Goal: Task Accomplishment & Management: Use online tool/utility

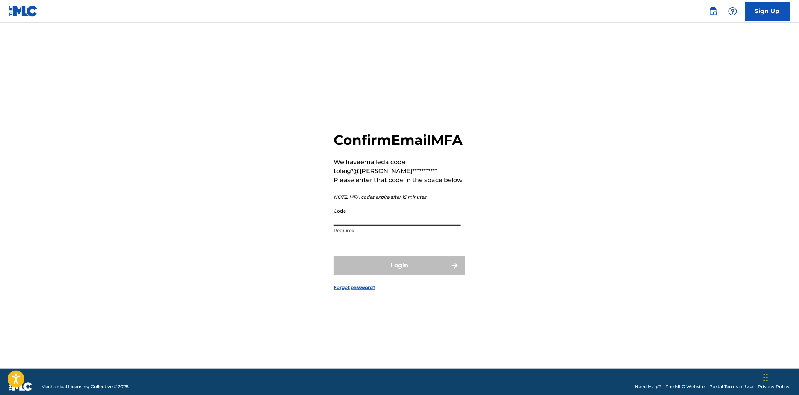
paste input "935720"
type input "935720"
click at [428, 273] on button "Login" at bounding box center [400, 265] width 132 height 19
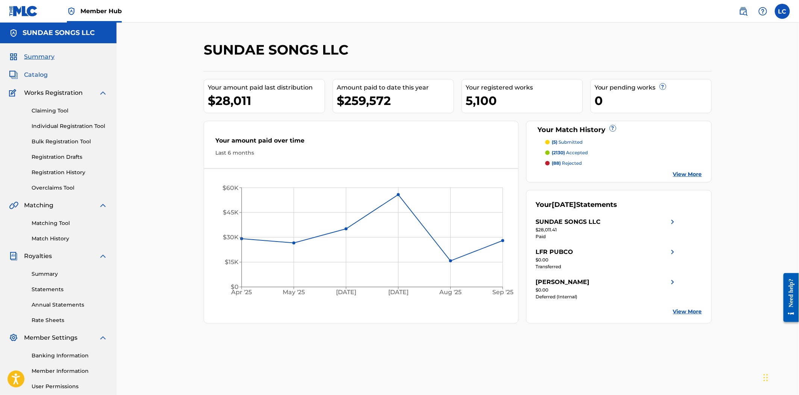
click at [43, 71] on span "Catalog" at bounding box center [36, 74] width 24 height 9
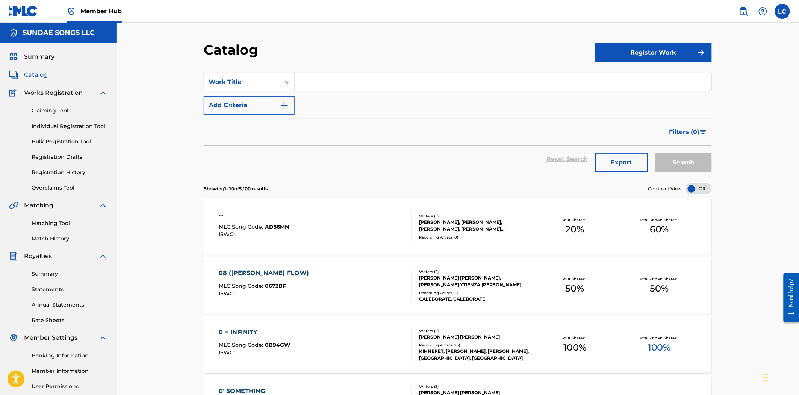
click at [307, 85] on input "Search Form" at bounding box center [503, 82] width 417 height 18
type input "7 days"
click at [656, 153] on button "Search" at bounding box center [684, 162] width 56 height 19
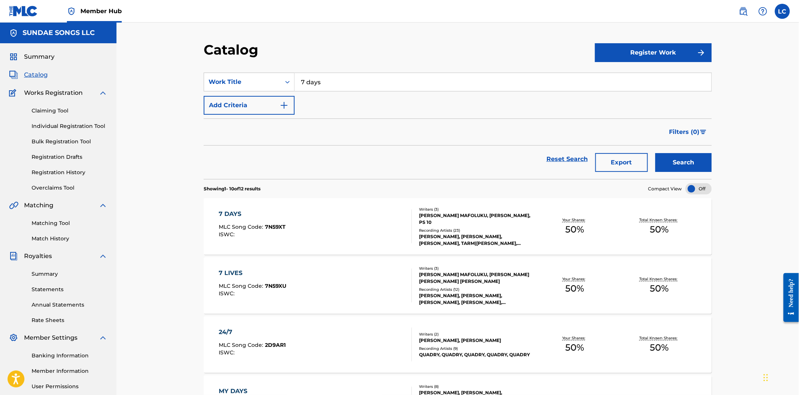
click at [404, 241] on div "7 DAYS MLC Song Code : 7N59XT ISWC :" at bounding box center [315, 226] width 193 height 34
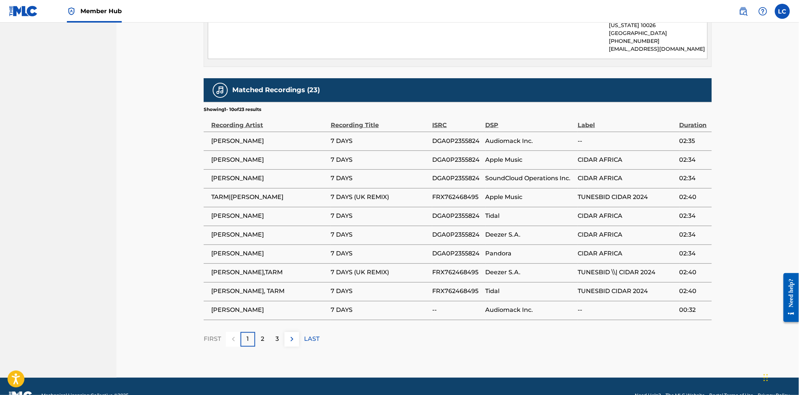
scroll to position [435, 0]
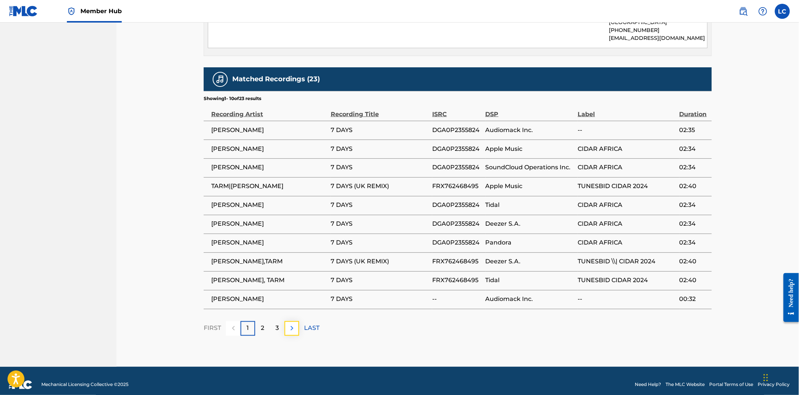
click at [291, 324] on img at bounding box center [292, 328] width 9 height 9
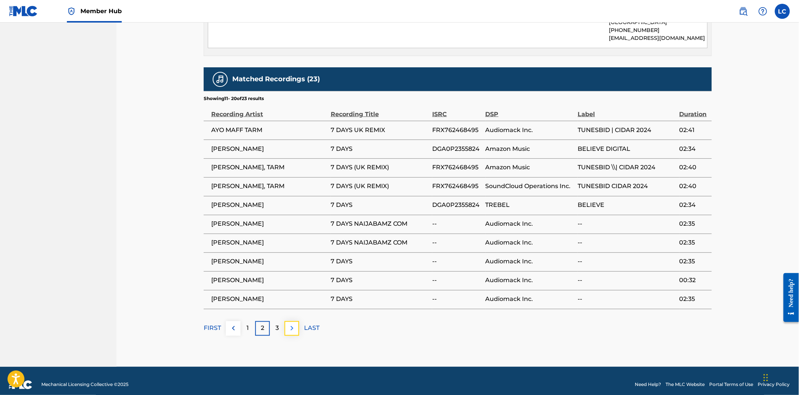
click at [292, 324] on img at bounding box center [292, 328] width 9 height 9
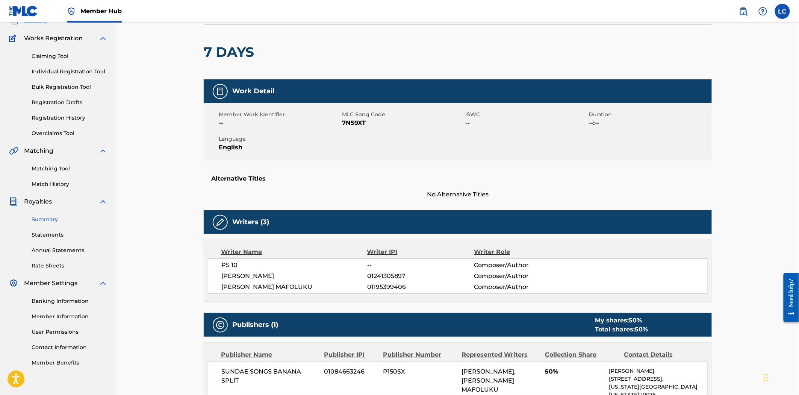
scroll to position [53, 0]
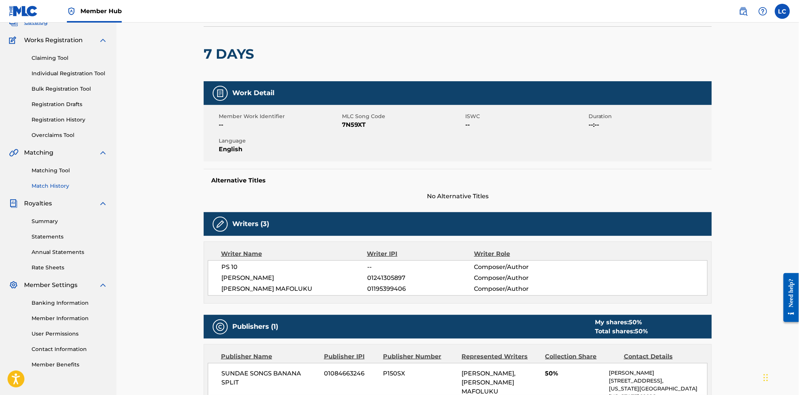
click at [53, 185] on link "Match History" at bounding box center [70, 186] width 76 height 8
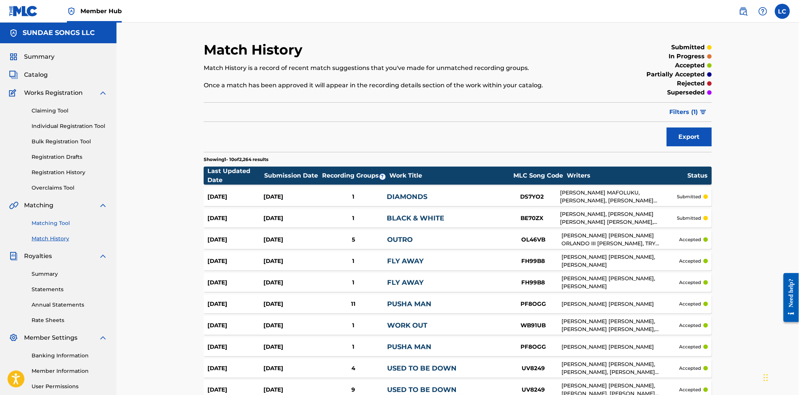
click at [65, 225] on link "Matching Tool" at bounding box center [70, 223] width 76 height 8
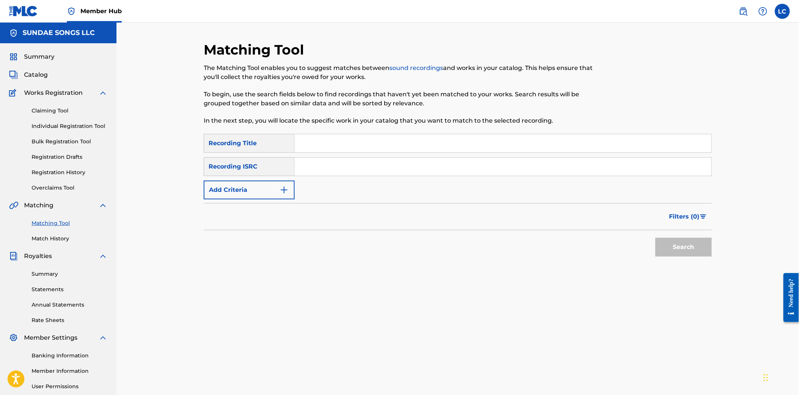
click at [352, 137] on input "Search Form" at bounding box center [503, 143] width 417 height 18
type input "7 days"
click at [288, 188] on img "Search Form" at bounding box center [284, 189] width 9 height 9
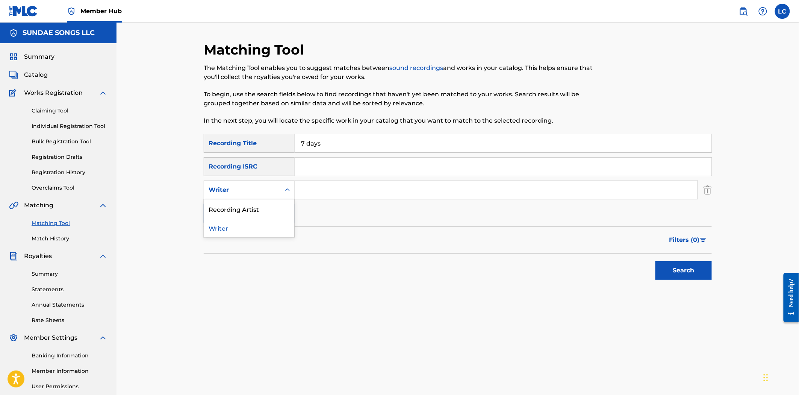
click at [277, 191] on div "Writer" at bounding box center [242, 190] width 77 height 14
drag, startPoint x: 268, startPoint y: 212, endPoint x: 287, endPoint y: 201, distance: 21.7
click at [270, 209] on div "Recording Artist" at bounding box center [249, 208] width 90 height 19
click at [341, 186] on input "Search Form" at bounding box center [496, 190] width 403 height 18
type input "[PERSON_NAME]"
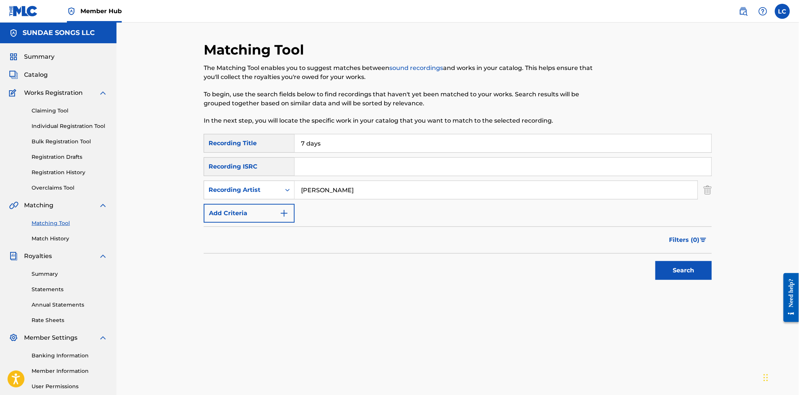
click at [656, 261] on button "Search" at bounding box center [684, 270] width 56 height 19
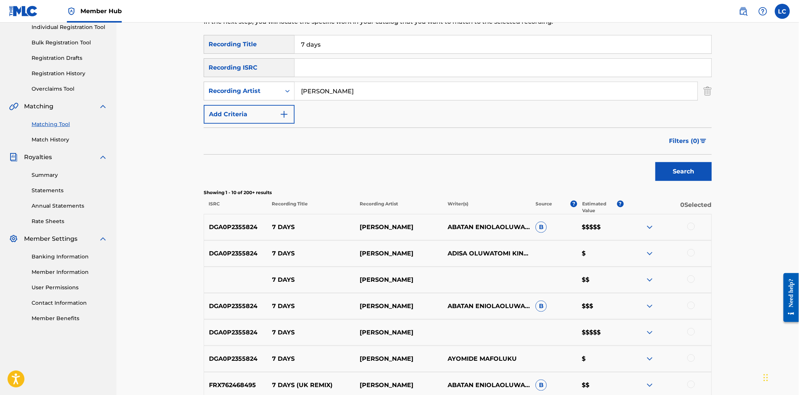
scroll to position [125, 0]
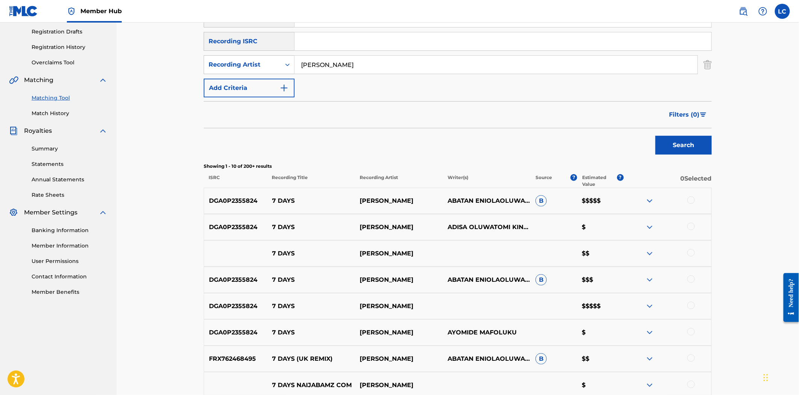
click at [653, 202] on img at bounding box center [650, 200] width 9 height 9
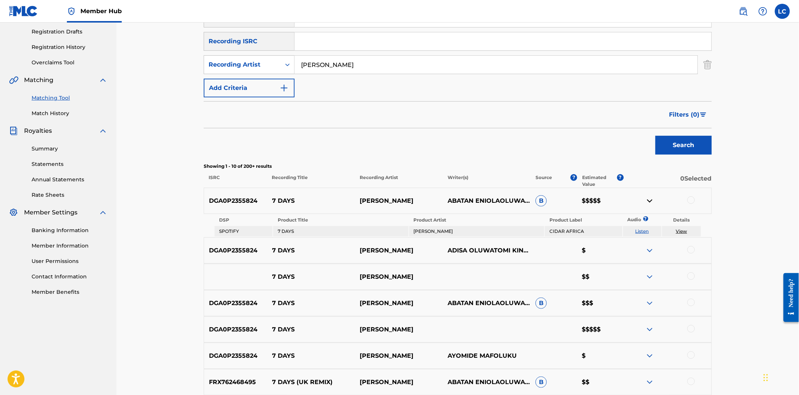
click at [648, 250] on img at bounding box center [650, 250] width 9 height 9
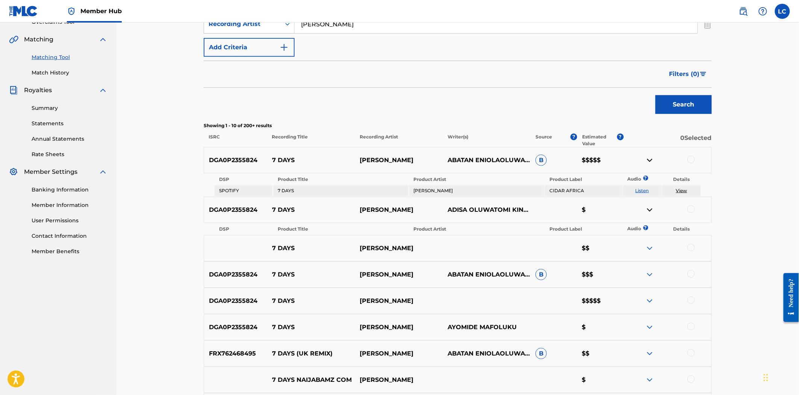
scroll to position [167, 0]
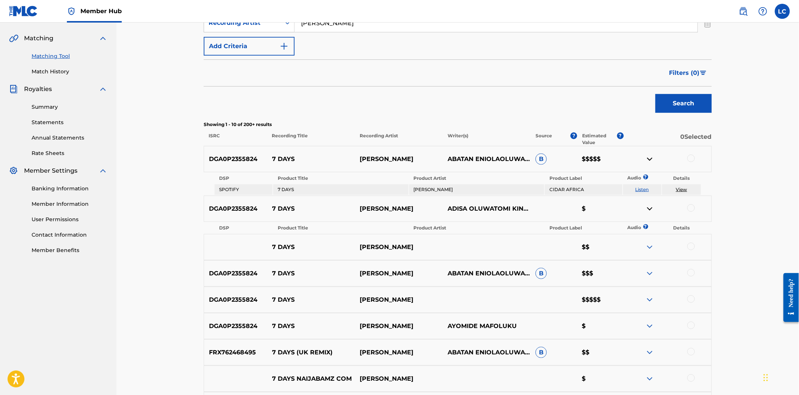
click at [647, 269] on img at bounding box center [650, 273] width 9 height 9
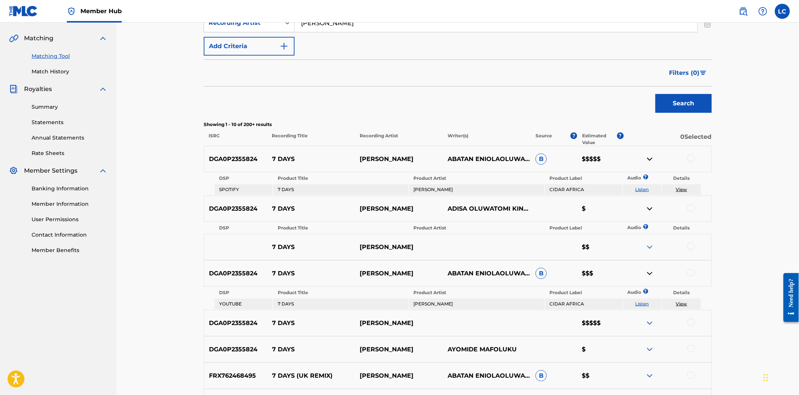
click at [647, 246] on img at bounding box center [650, 247] width 9 height 9
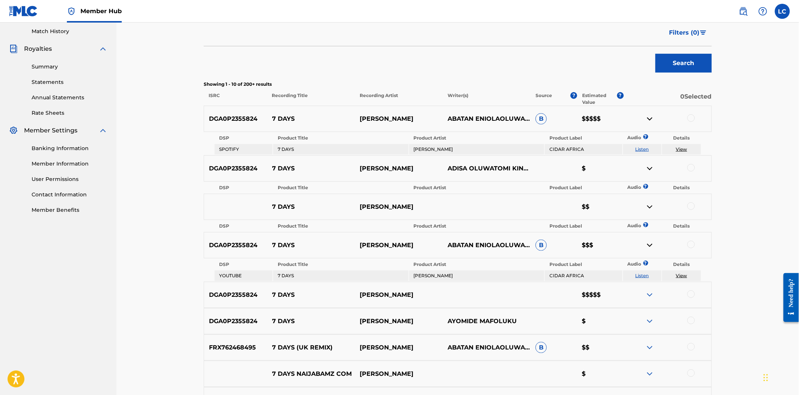
scroll to position [209, 0]
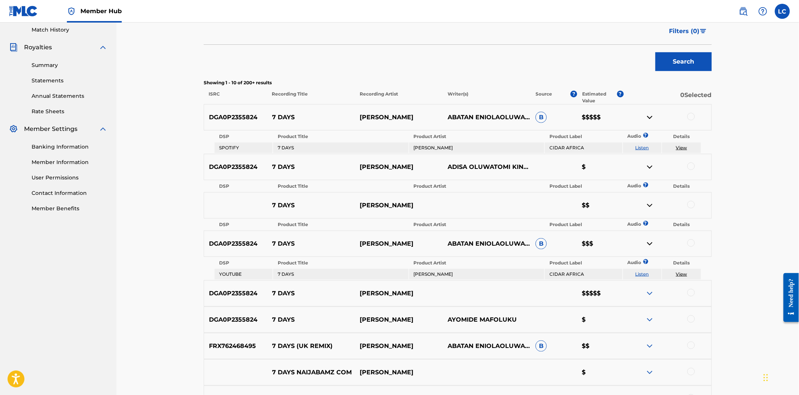
click at [651, 289] on img at bounding box center [650, 293] width 9 height 9
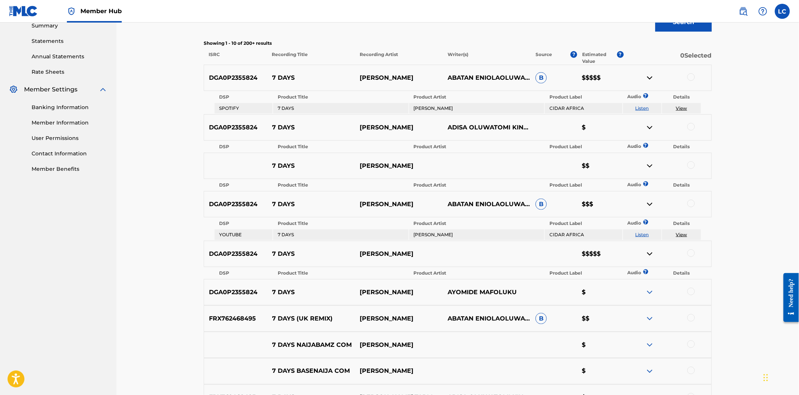
scroll to position [250, 0]
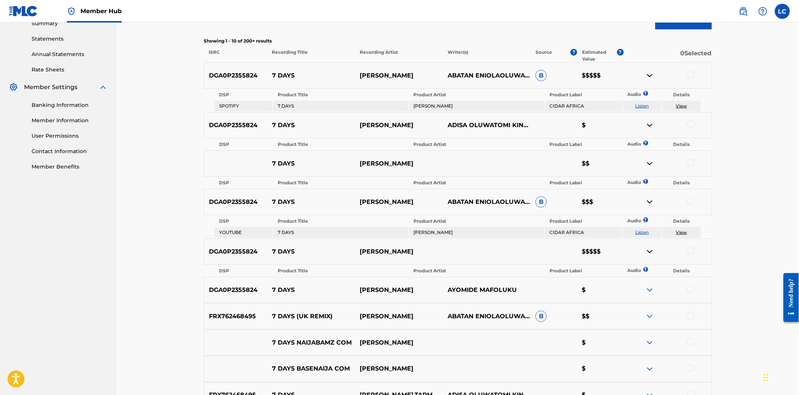
click at [646, 314] on img at bounding box center [650, 316] width 9 height 9
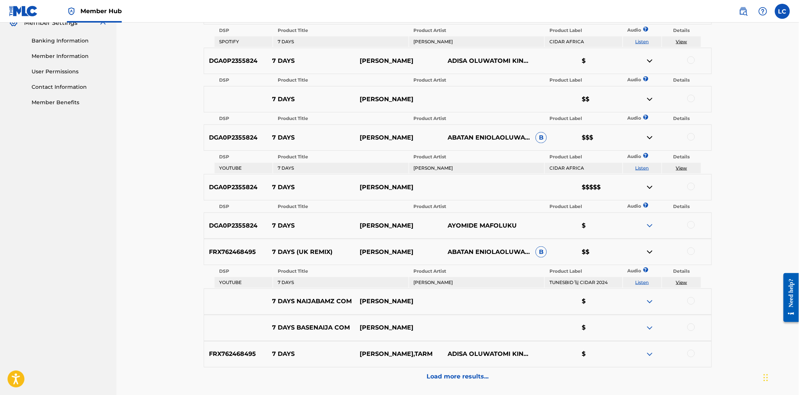
scroll to position [334, 0]
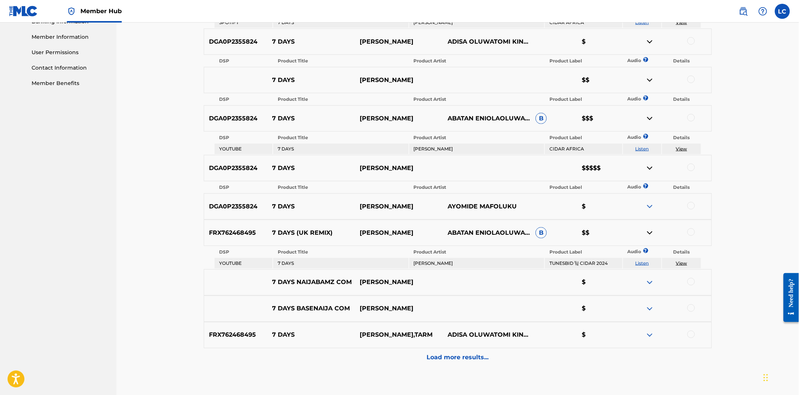
click at [645, 203] on div at bounding box center [668, 206] width 88 height 9
click at [646, 203] on img at bounding box center [650, 206] width 9 height 9
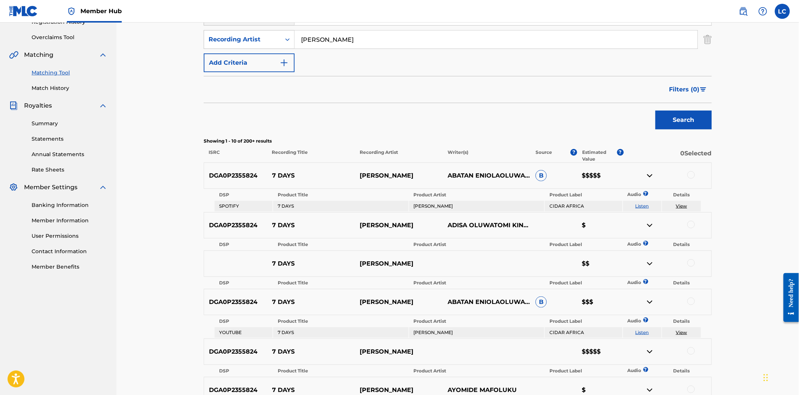
scroll to position [125, 0]
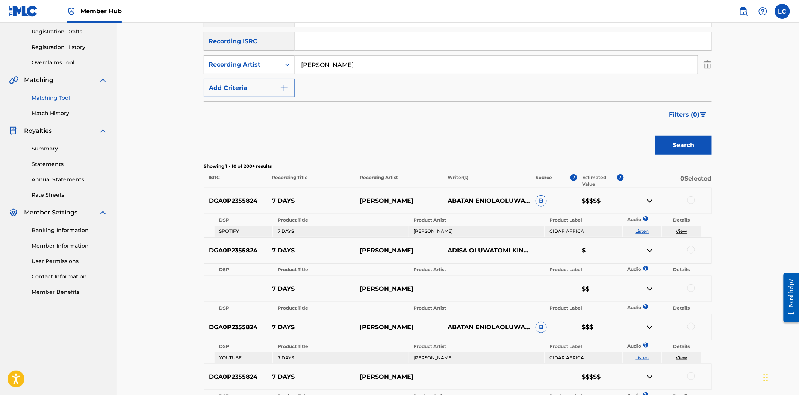
drag, startPoint x: 54, startPoint y: 114, endPoint x: 174, endPoint y: 118, distance: 120.8
click at [55, 114] on link "Match History" at bounding box center [70, 113] width 76 height 8
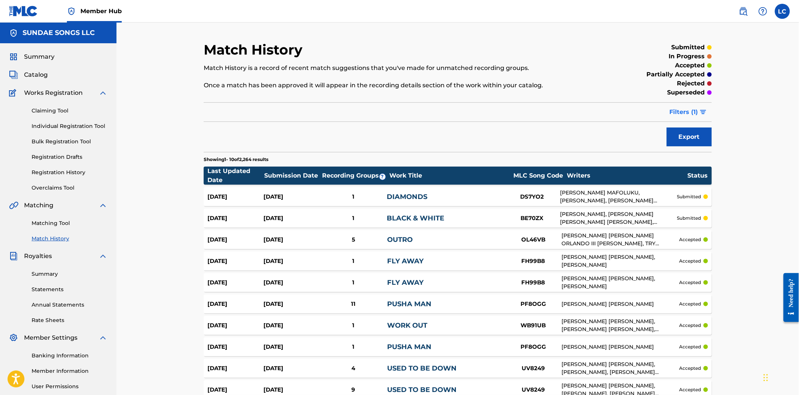
click at [695, 112] on span "Filters ( 1 )" at bounding box center [684, 112] width 29 height 9
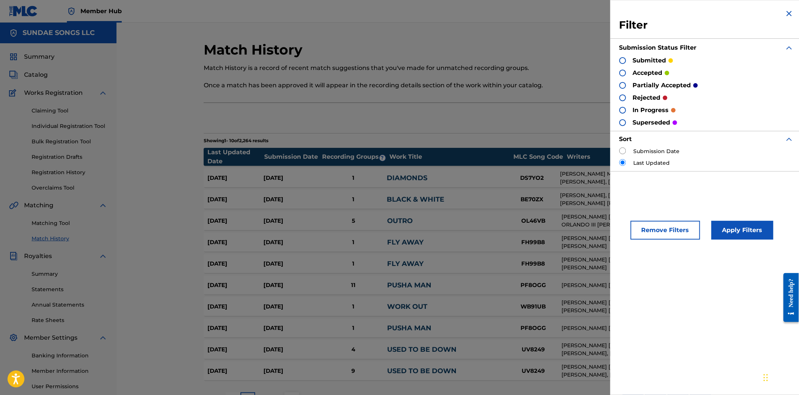
click at [620, 149] on input "radio" at bounding box center [623, 150] width 7 height 7
radio input "true"
click at [726, 227] on button "Apply Filters" at bounding box center [743, 230] width 62 height 19
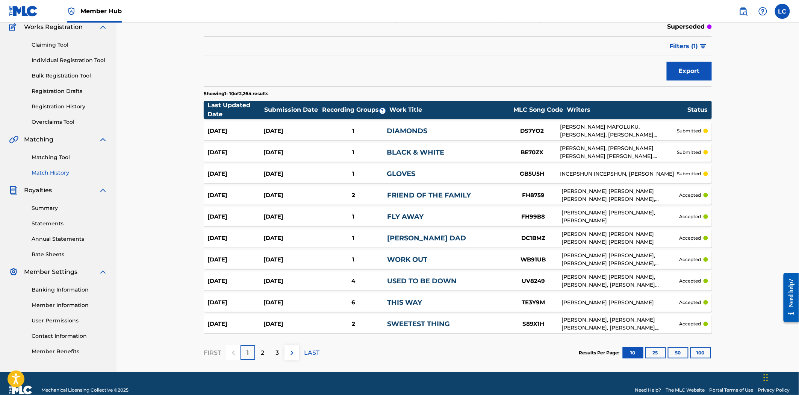
scroll to position [79, 0]
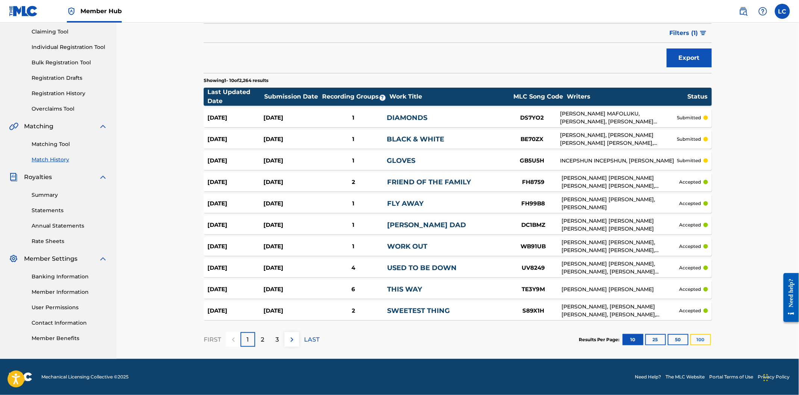
click at [700, 342] on button "100" at bounding box center [701, 339] width 21 height 11
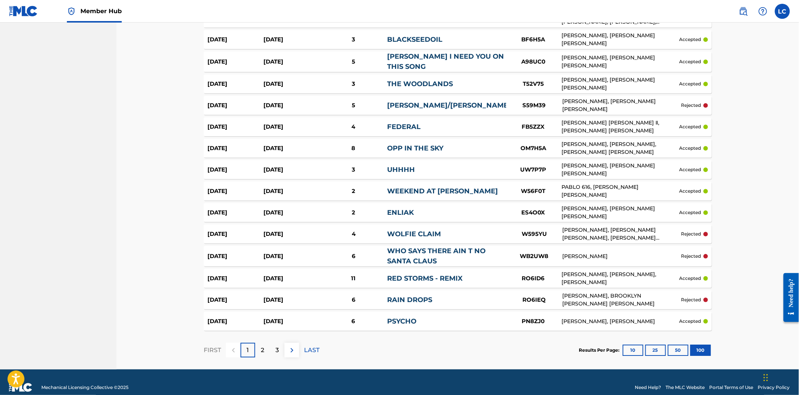
scroll to position [2013, 0]
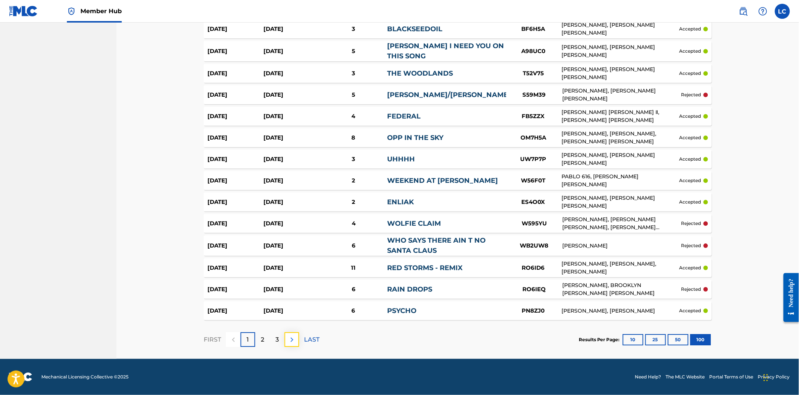
click at [293, 340] on img at bounding box center [292, 339] width 9 height 9
click at [279, 339] on div "3" at bounding box center [277, 339] width 15 height 15
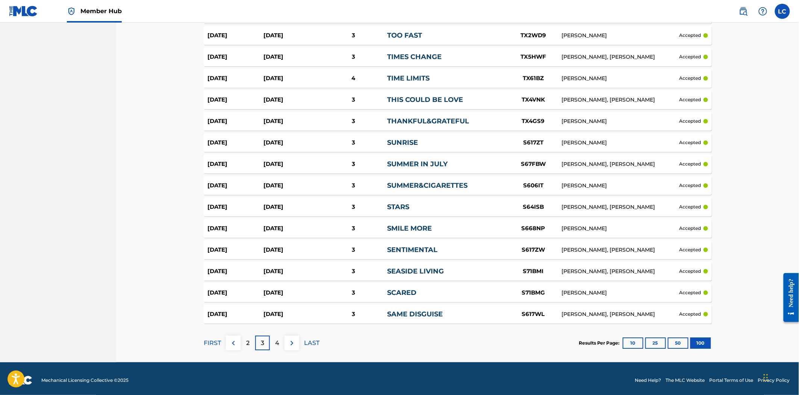
click at [276, 341] on p "4" at bounding box center [277, 342] width 4 height 9
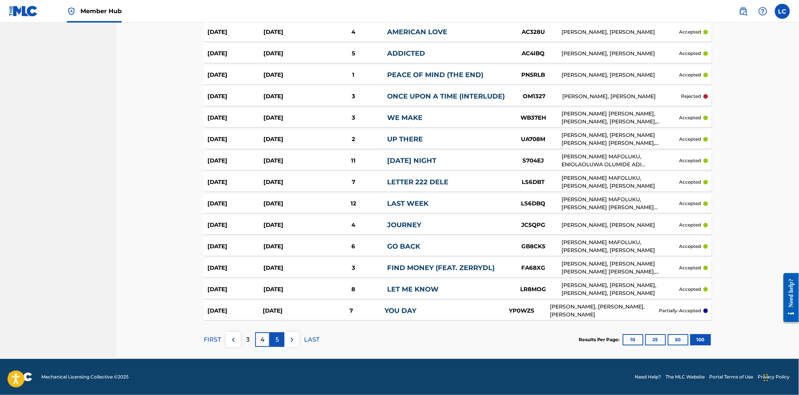
click at [276, 341] on p "5" at bounding box center [277, 339] width 3 height 9
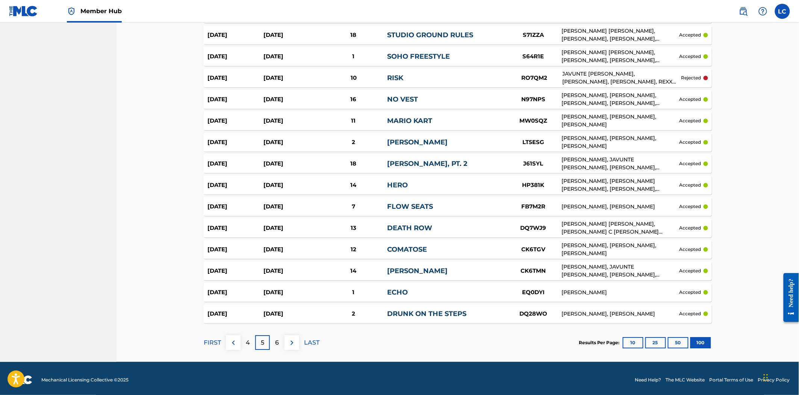
click at [276, 341] on p "6" at bounding box center [278, 342] width 4 height 9
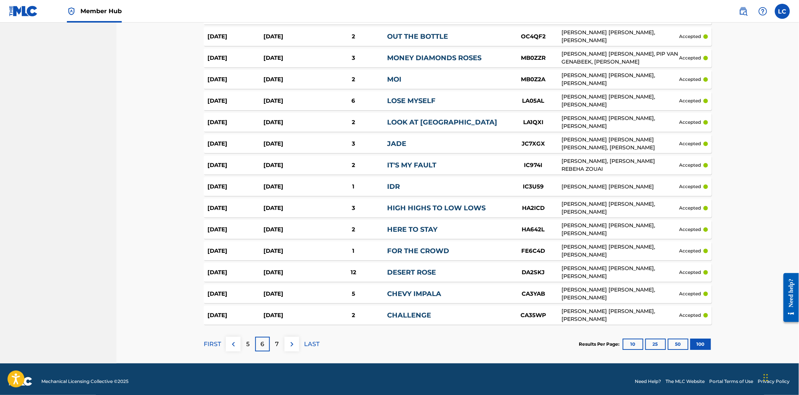
click at [276, 341] on p "7" at bounding box center [278, 344] width 4 height 9
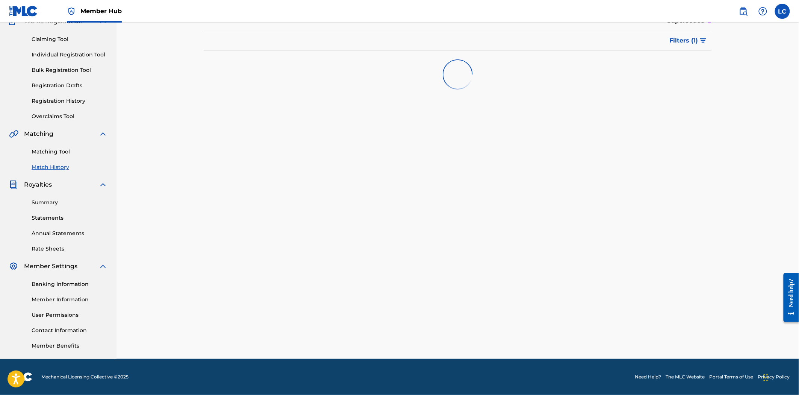
scroll to position [2013, 0]
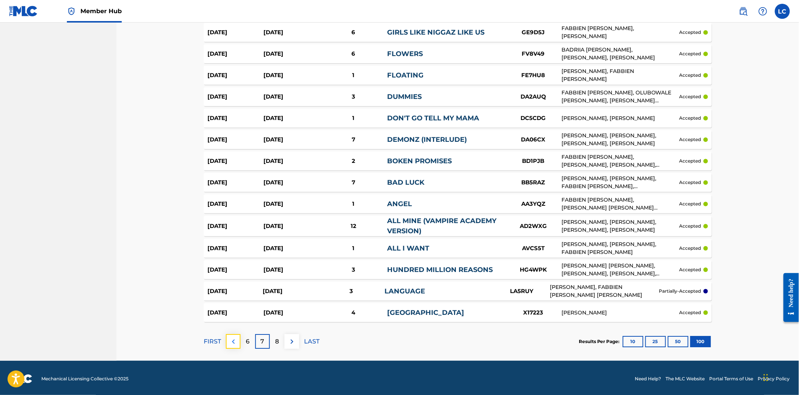
click at [232, 341] on img at bounding box center [233, 341] width 9 height 9
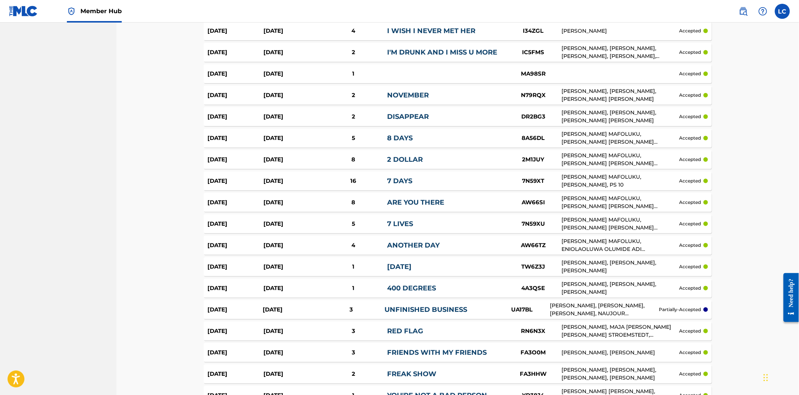
scroll to position [1174, 0]
click at [458, 186] on div "7 DAYS" at bounding box center [446, 182] width 118 height 10
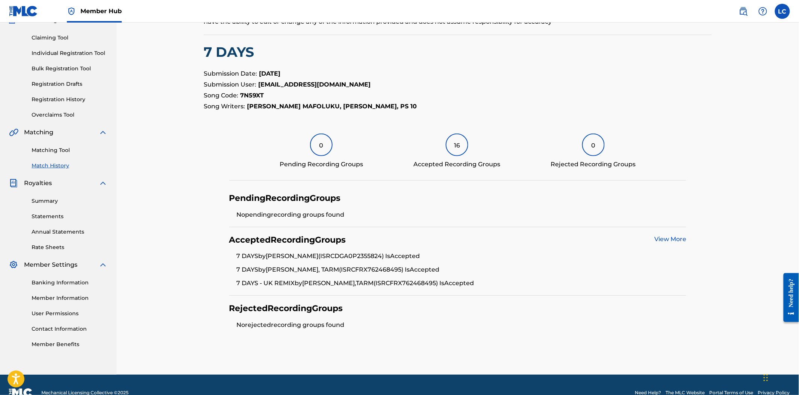
scroll to position [88, 0]
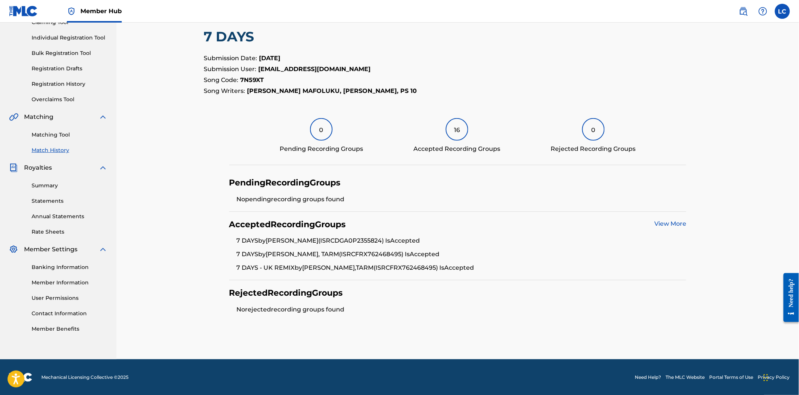
click at [671, 226] on link "View More" at bounding box center [671, 223] width 32 height 7
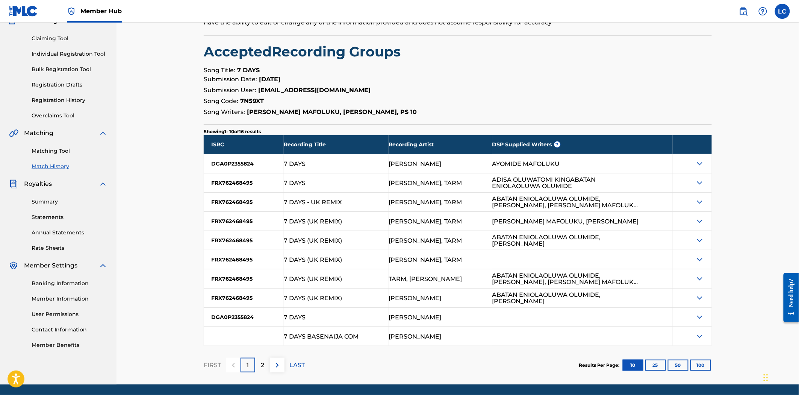
scroll to position [98, 0]
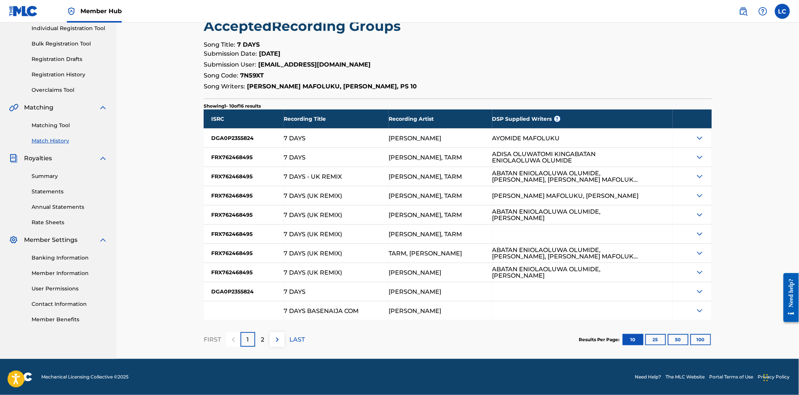
click at [696, 138] on img at bounding box center [700, 137] width 9 height 9
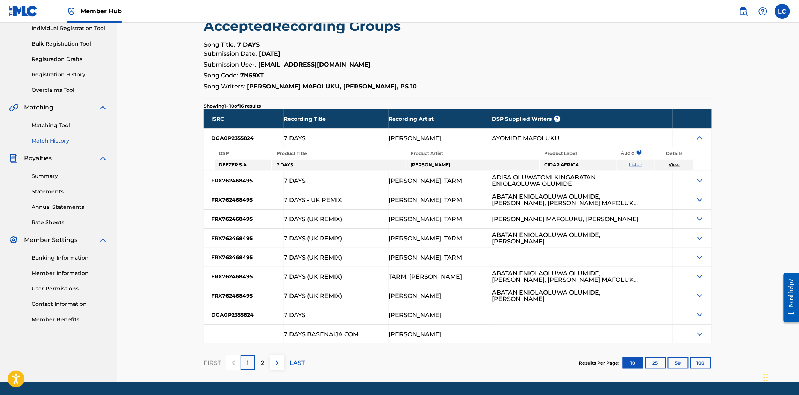
click at [699, 179] on img at bounding box center [700, 180] width 9 height 9
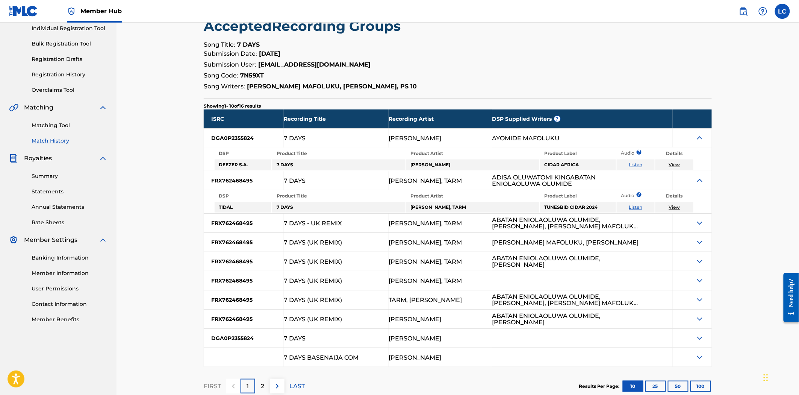
click at [697, 220] on img at bounding box center [700, 222] width 9 height 9
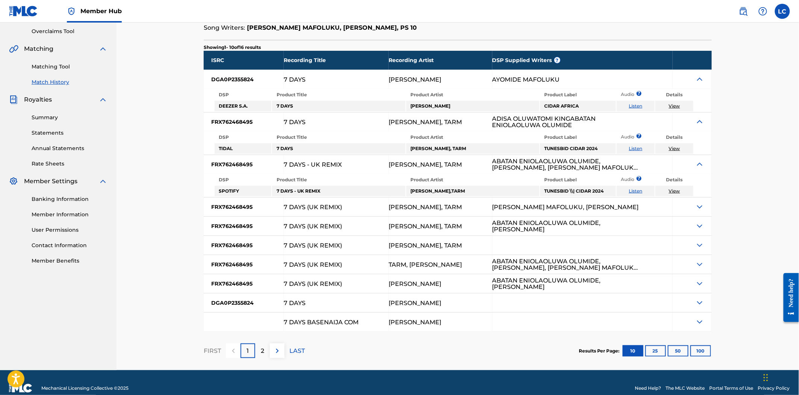
scroll to position [164, 0]
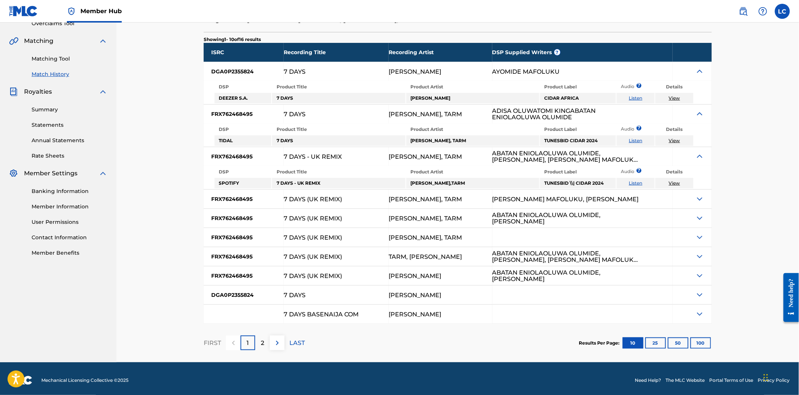
click at [698, 196] on img at bounding box center [700, 198] width 9 height 9
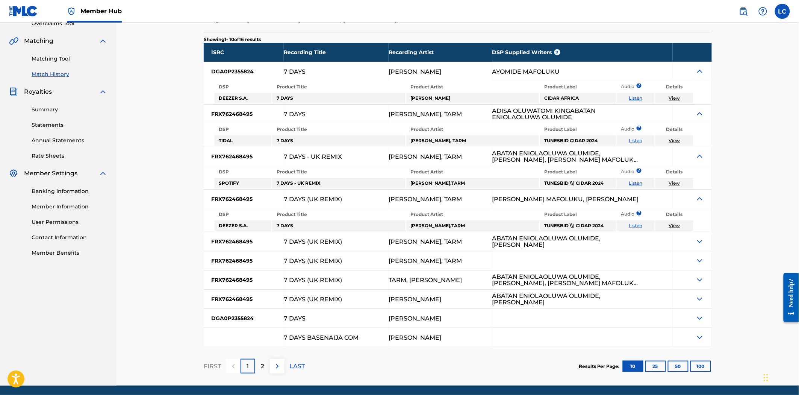
click at [700, 240] on img at bounding box center [700, 241] width 9 height 9
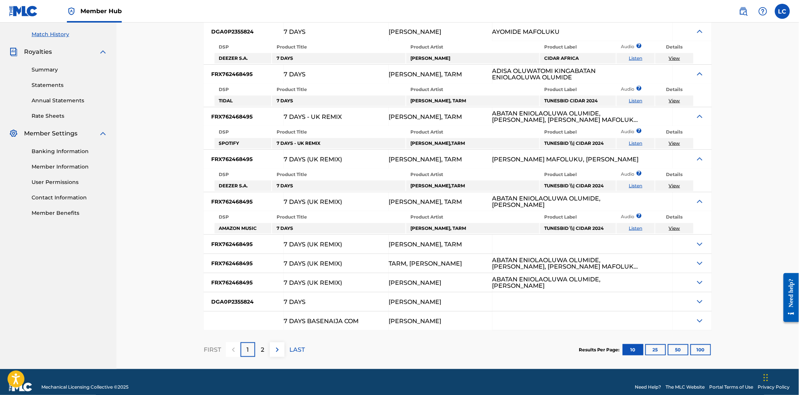
scroll to position [206, 0]
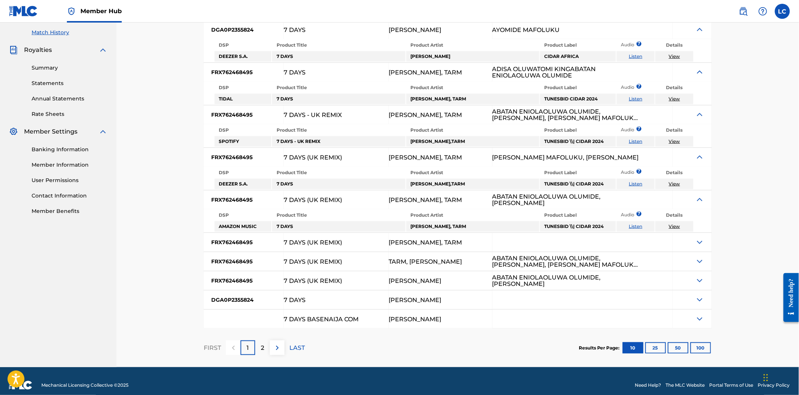
click at [700, 238] on img at bounding box center [700, 242] width 9 height 9
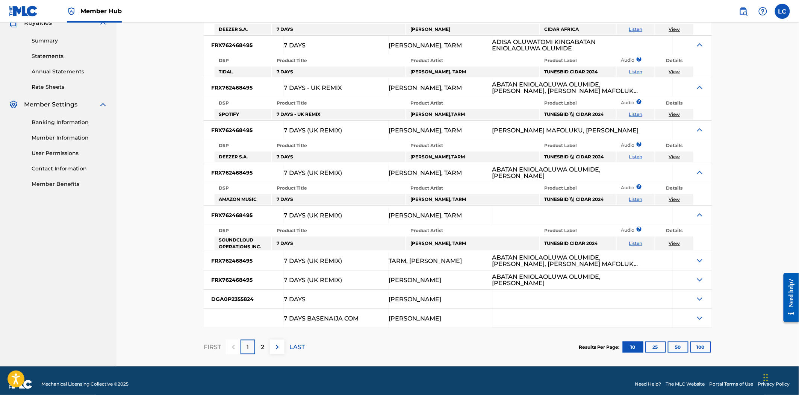
scroll to position [235, 0]
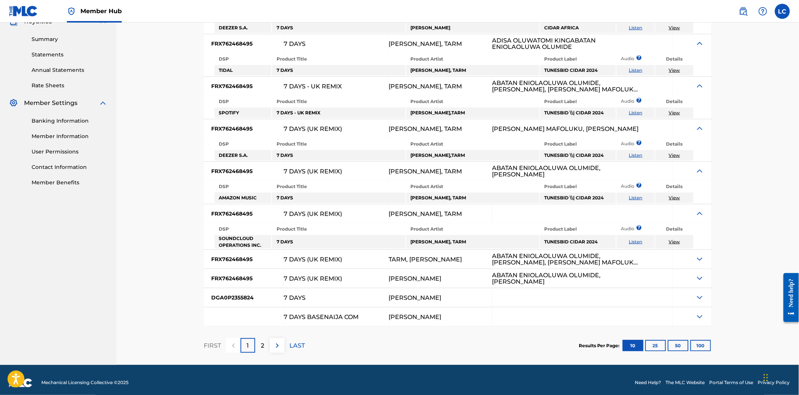
click at [698, 255] on img at bounding box center [700, 259] width 9 height 9
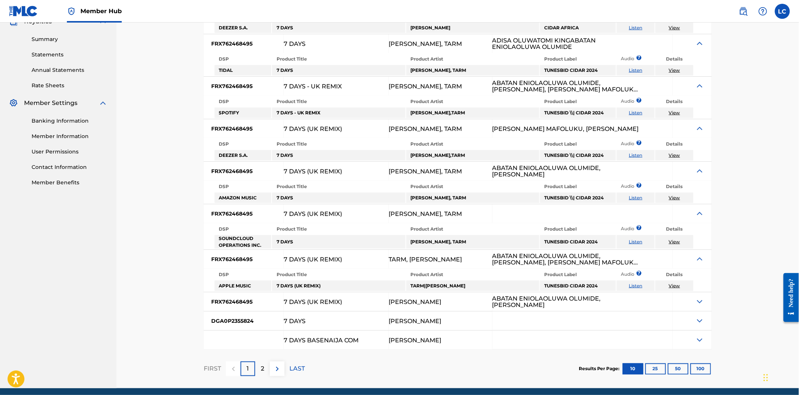
drag, startPoint x: 698, startPoint y: 288, endPoint x: 699, endPoint y: 293, distance: 4.4
click at [698, 292] on div at bounding box center [692, 301] width 39 height 19
click at [700, 297] on img at bounding box center [700, 301] width 9 height 9
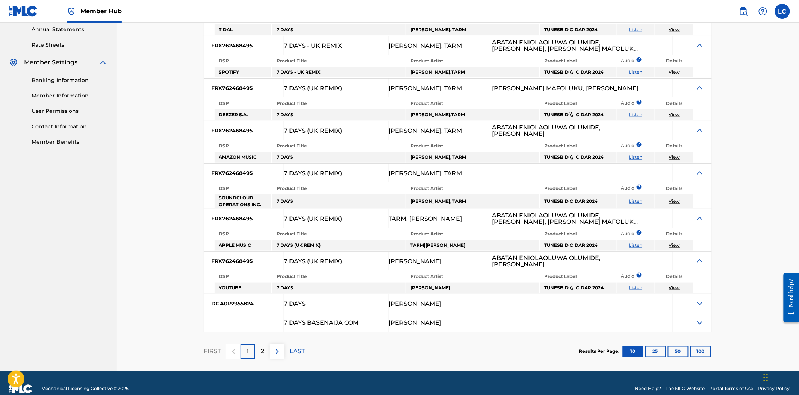
scroll to position [276, 0]
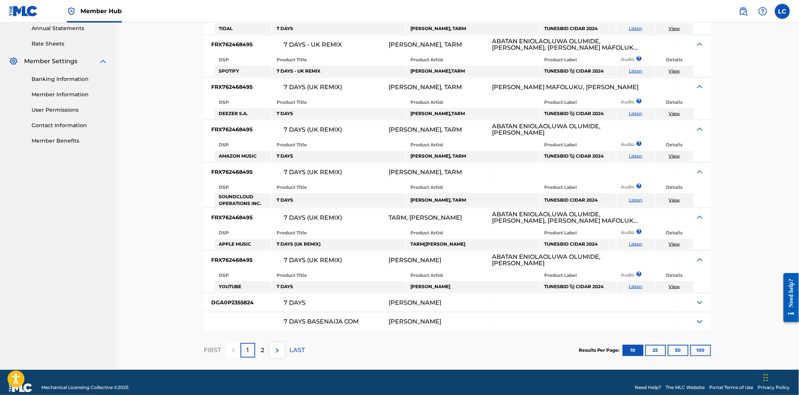
click at [699, 298] on img at bounding box center [700, 302] width 9 height 9
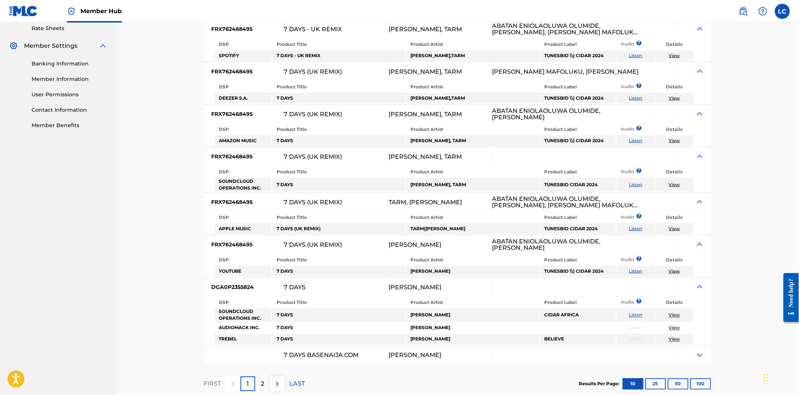
scroll to position [326, 0]
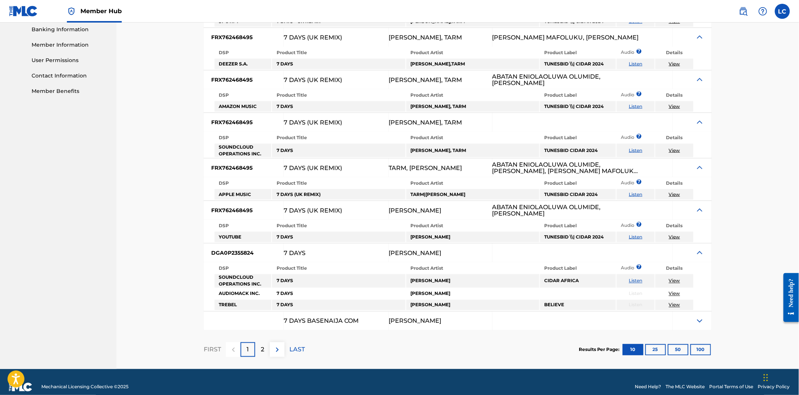
click at [698, 316] on img at bounding box center [700, 320] width 9 height 9
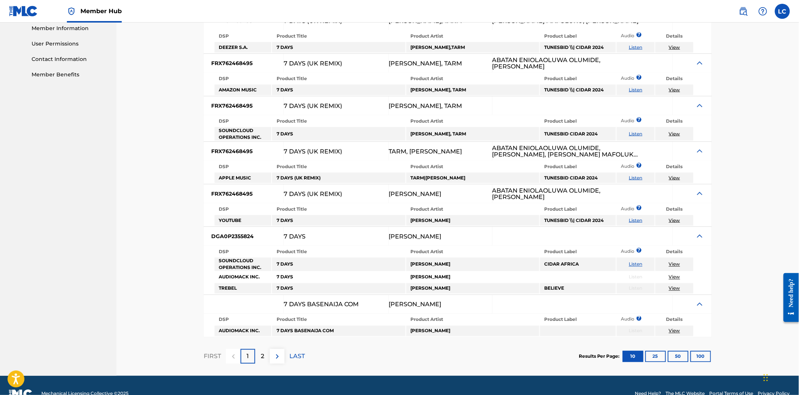
scroll to position [349, 0]
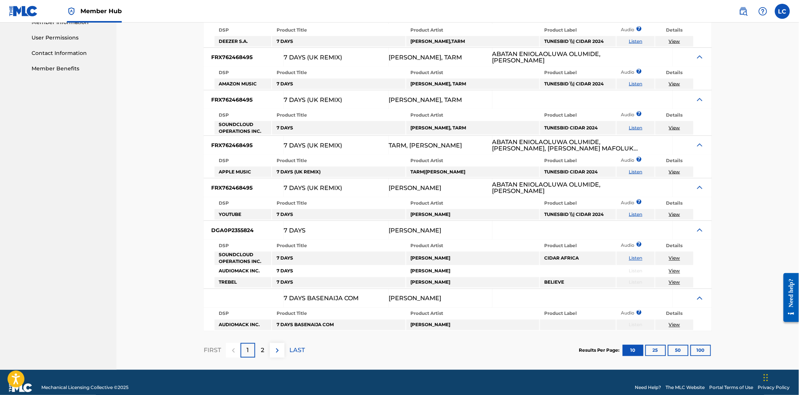
drag, startPoint x: 268, startPoint y: 340, endPoint x: 307, endPoint y: 335, distance: 39.9
click at [268, 343] on div "2" at bounding box center [262, 350] width 15 height 15
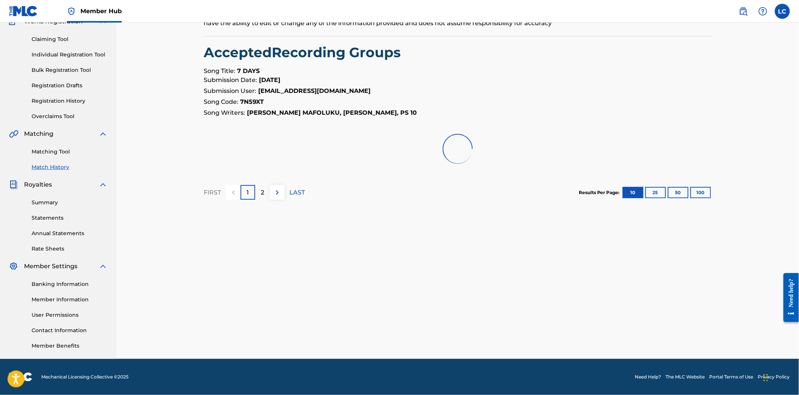
scroll to position [98, 0]
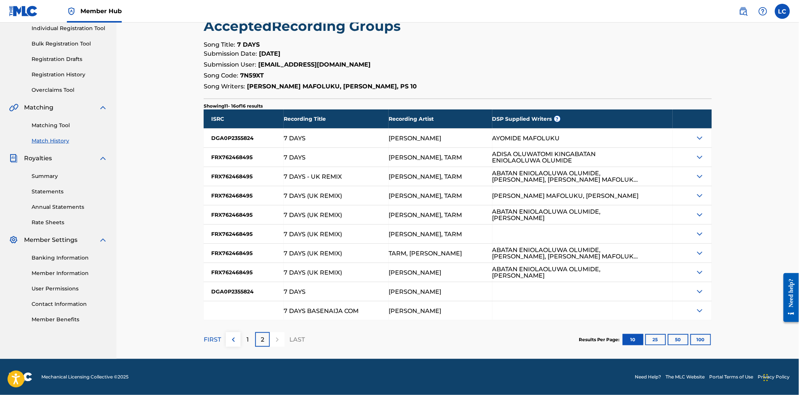
click at [696, 133] on img at bounding box center [700, 137] width 9 height 9
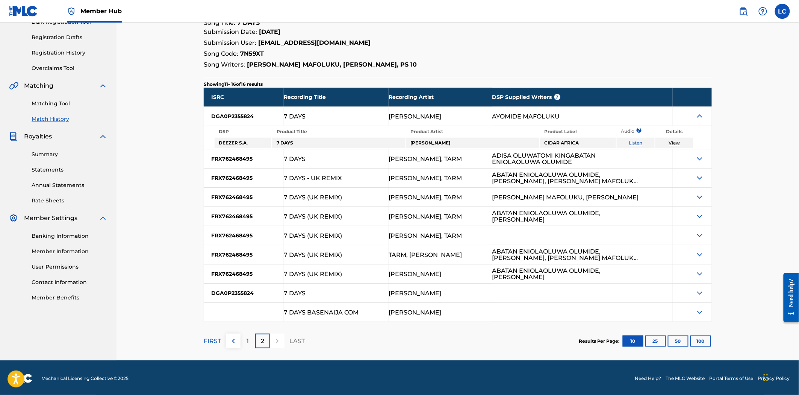
click at [702, 158] on img at bounding box center [700, 158] width 9 height 9
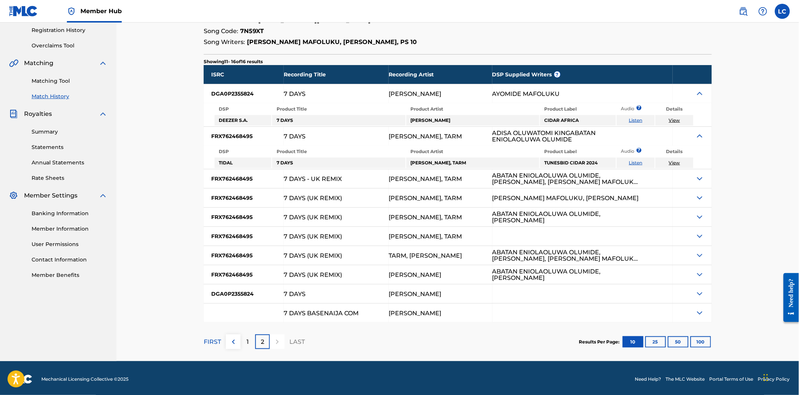
click at [697, 175] on img at bounding box center [700, 178] width 9 height 9
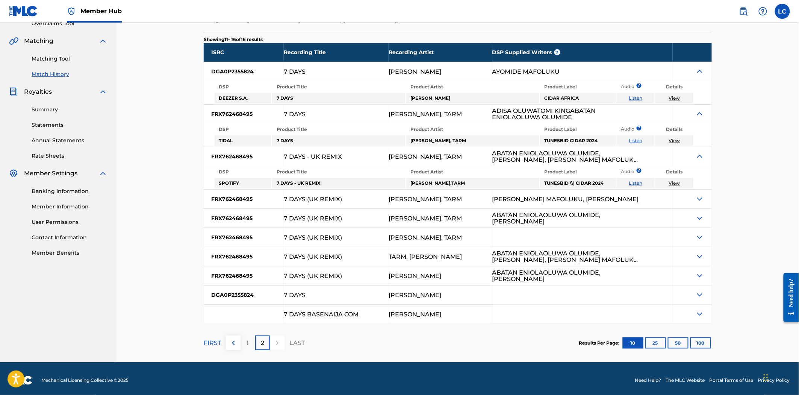
click at [698, 195] on img at bounding box center [700, 198] width 9 height 9
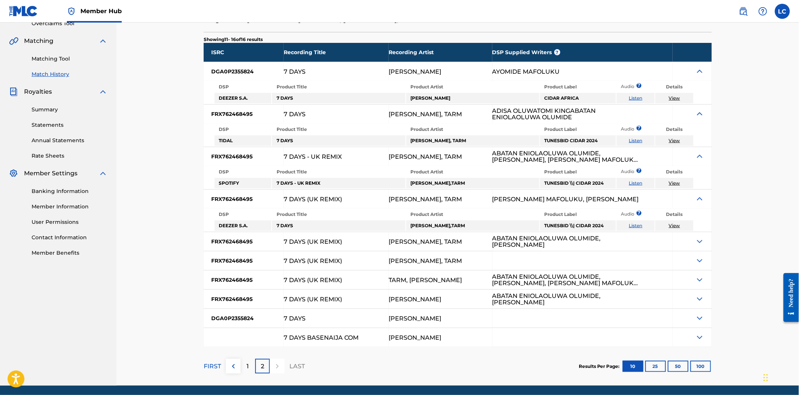
scroll to position [187, 0]
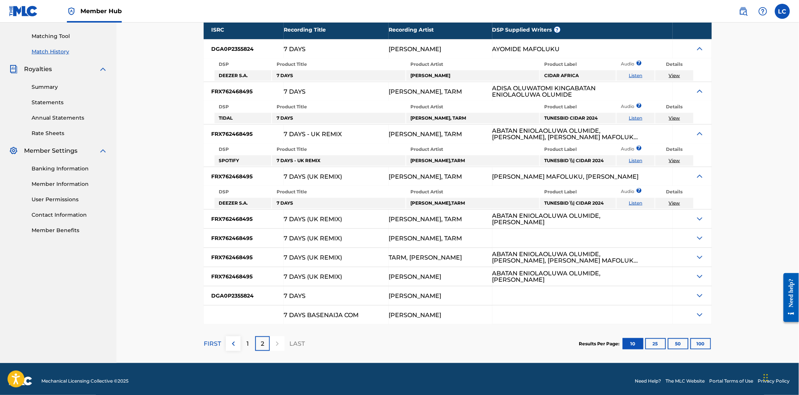
click at [701, 214] on img at bounding box center [700, 218] width 9 height 9
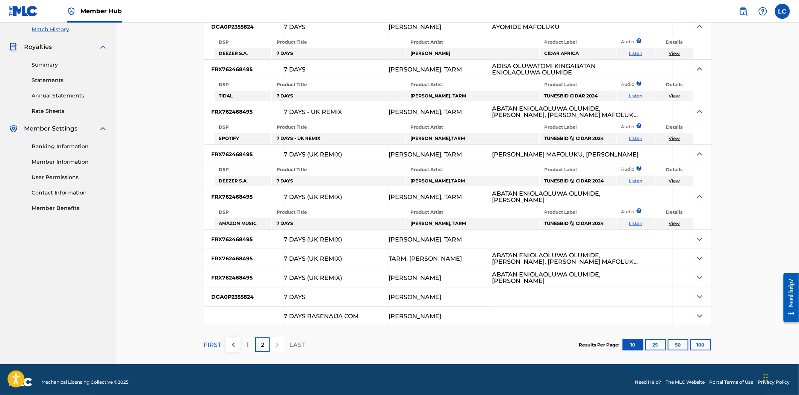
click at [700, 243] on div at bounding box center [692, 239] width 39 height 19
click at [701, 236] on img at bounding box center [700, 239] width 9 height 9
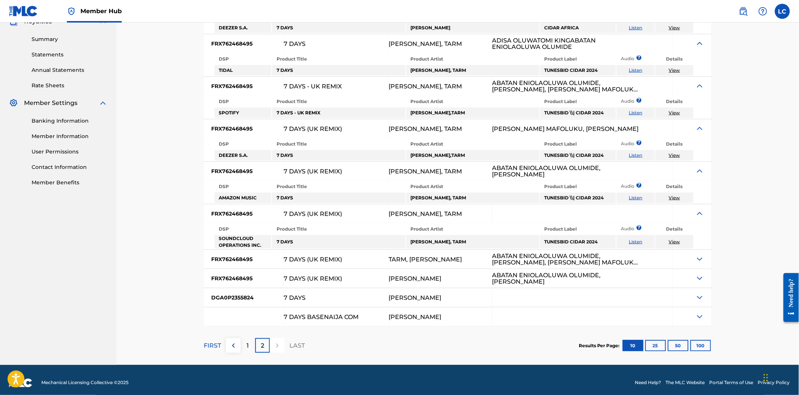
click at [699, 255] on img at bounding box center [700, 259] width 9 height 9
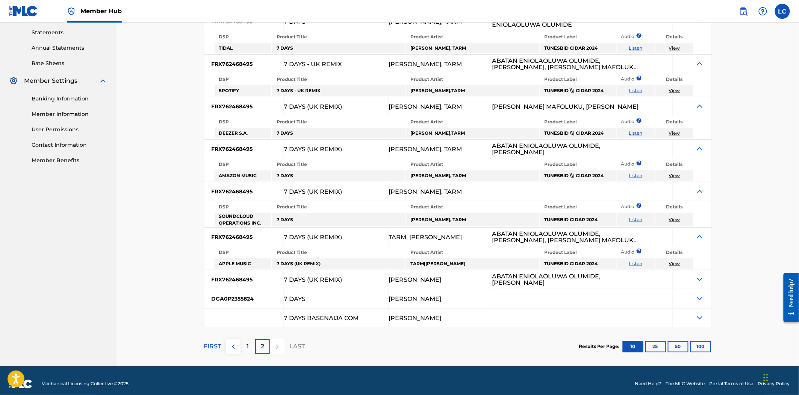
click at [702, 275] on img at bounding box center [700, 279] width 9 height 9
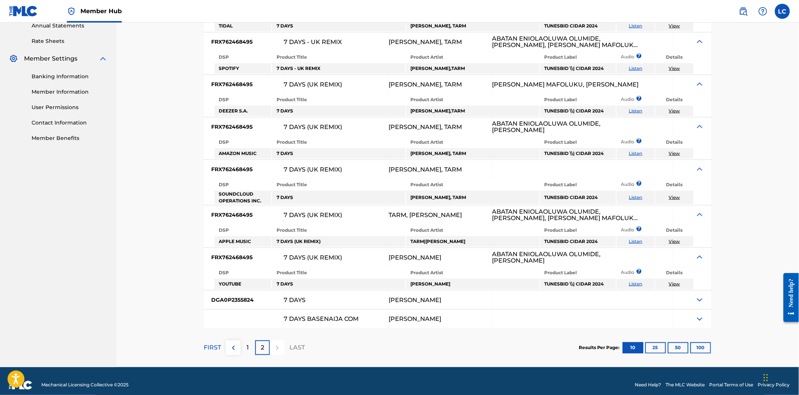
click at [699, 295] on img at bounding box center [700, 299] width 9 height 9
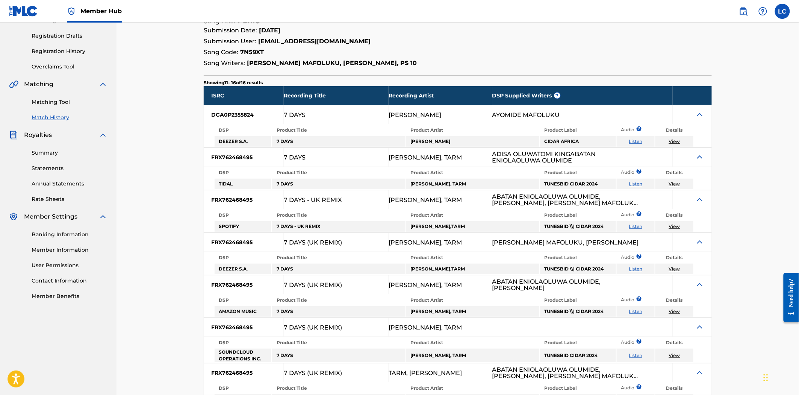
scroll to position [76, 0]
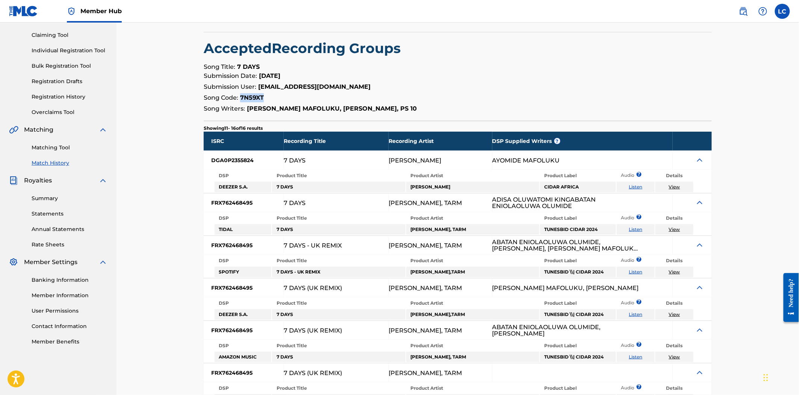
drag, startPoint x: 270, startPoint y: 96, endPoint x: 240, endPoint y: 95, distance: 30.1
click at [240, 95] on p "Song Code: 7N59XT" at bounding box center [458, 97] width 508 height 9
copy strong "7N59XT"
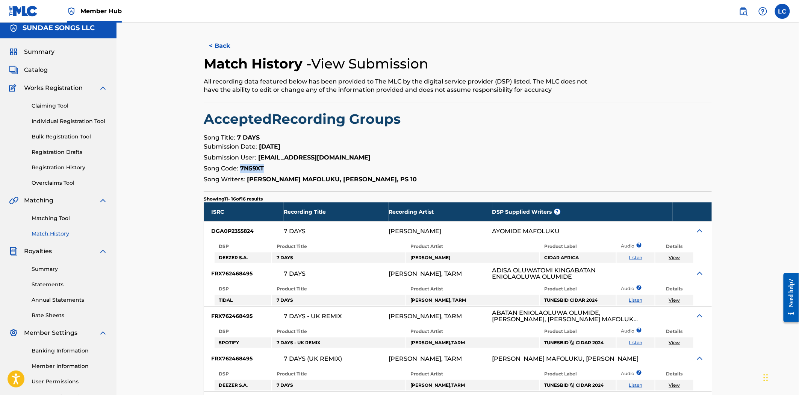
scroll to position [0, 0]
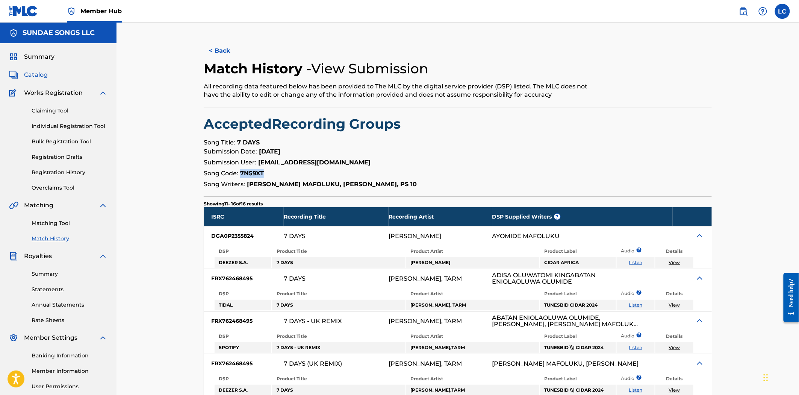
click at [34, 78] on span "Catalog" at bounding box center [36, 74] width 24 height 9
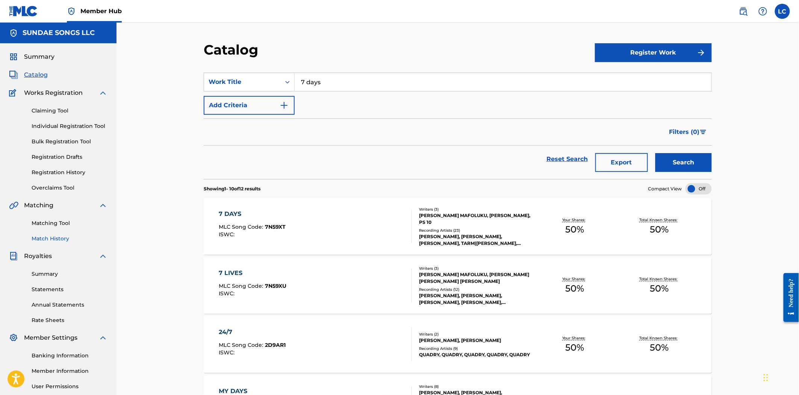
click at [56, 239] on link "Match History" at bounding box center [70, 239] width 76 height 8
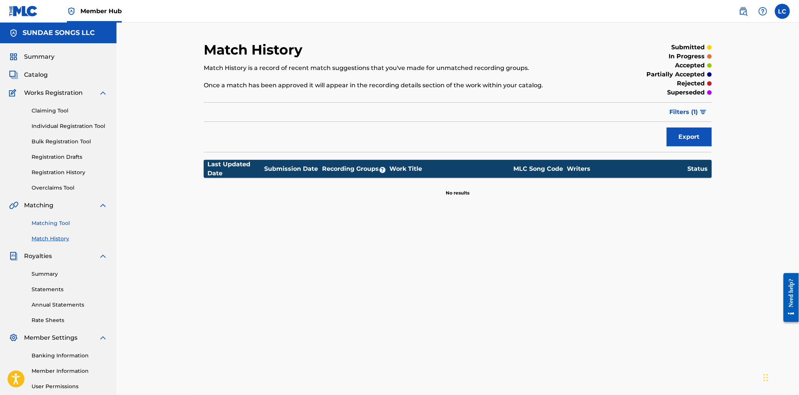
click at [53, 221] on link "Matching Tool" at bounding box center [70, 223] width 76 height 8
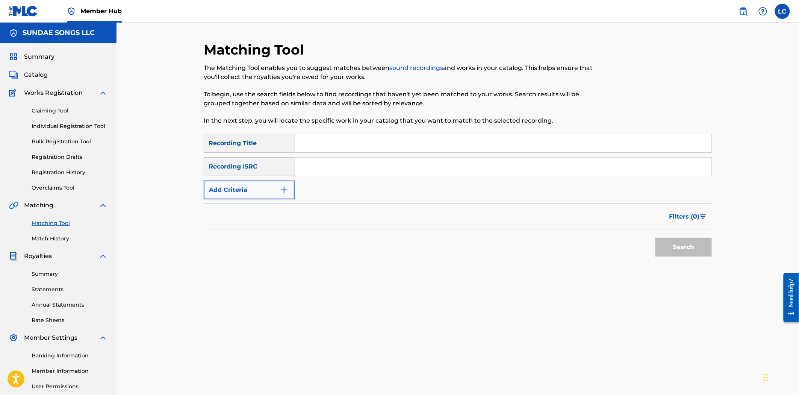
click at [55, 193] on div "Summary Catalog Works Registration Claiming Tool Individual Registration Tool B…" at bounding box center [58, 236] width 117 height 387
click at [59, 189] on link "Overclaims Tool" at bounding box center [70, 188] width 76 height 8
